Goal: Task Accomplishment & Management: Complete application form

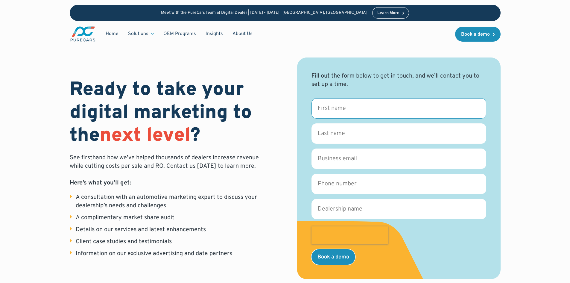
click at [324, 106] on input "First name *" at bounding box center [398, 108] width 175 height 20
type input "[PERSON_NAME]"
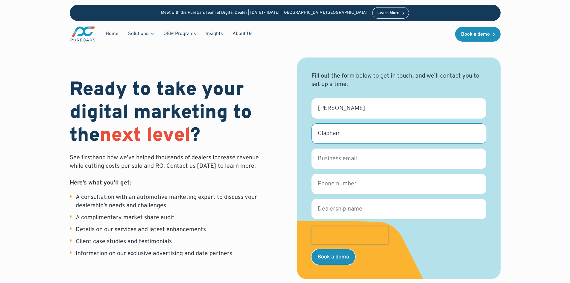
type input "Clapham"
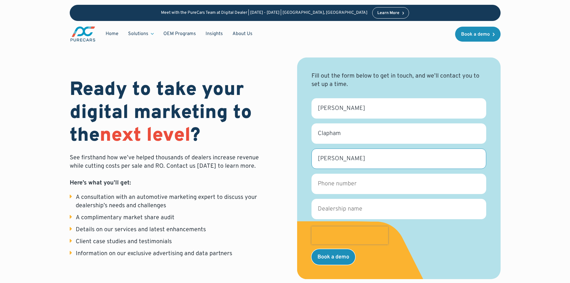
type input "[PERSON_NAME][EMAIL_ADDRESS][DOMAIN_NAME]"
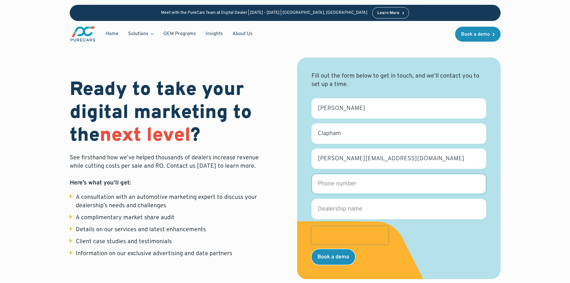
click at [349, 184] on input "Phone number *" at bounding box center [398, 183] width 175 height 20
type input "[PHONE_NUMBER]"
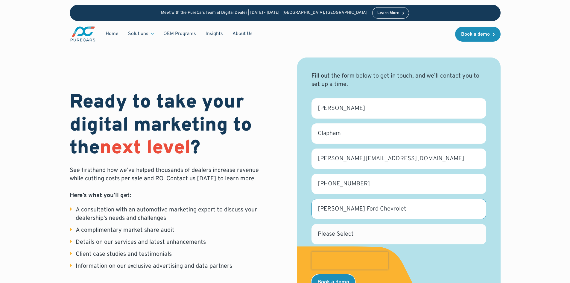
type input "[PERSON_NAME] Ford Chevrolet"
click at [340, 234] on select "Please Select [US_STATE] [US_STATE] [GEOGRAPHIC_DATA] [US_STATE] [US_STATE] [GE…" at bounding box center [398, 234] width 175 height 20
select select "IA"
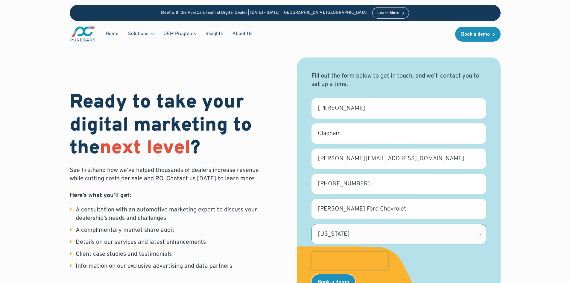
click at [311, 224] on select "Please Select [US_STATE] [US_STATE] [GEOGRAPHIC_DATA] [US_STATE] [US_STATE] [GE…" at bounding box center [398, 234] width 175 height 20
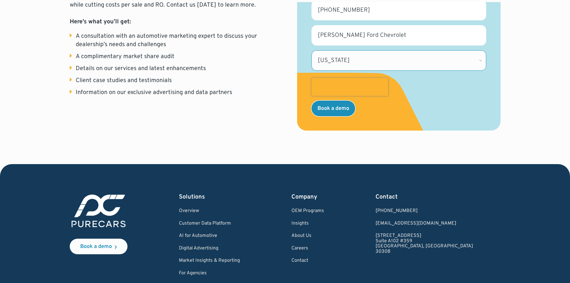
scroll to position [179, 0]
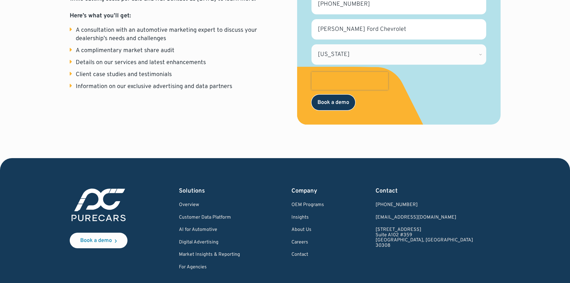
click at [322, 100] on input "Book a demo" at bounding box center [333, 102] width 44 height 16
